Goal: Task Accomplishment & Management: Use online tool/utility

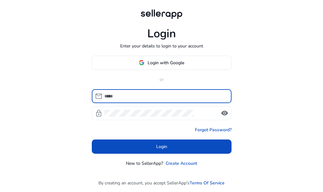
scroll to position [31, 0]
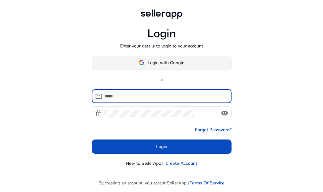
click at [161, 63] on span "Login with Google" at bounding box center [166, 62] width 37 height 7
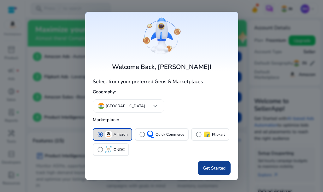
click at [213, 166] on span "Get Started" at bounding box center [214, 167] width 23 height 7
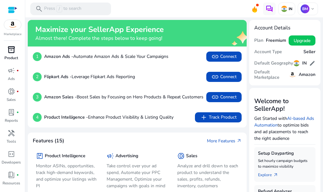
click at [10, 55] on p "Product" at bounding box center [11, 58] width 14 height 6
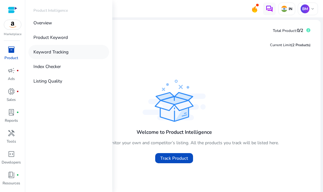
click at [45, 53] on p "Keyword Tracking" at bounding box center [50, 52] width 35 height 7
